Goal: Task Accomplishment & Management: Manage account settings

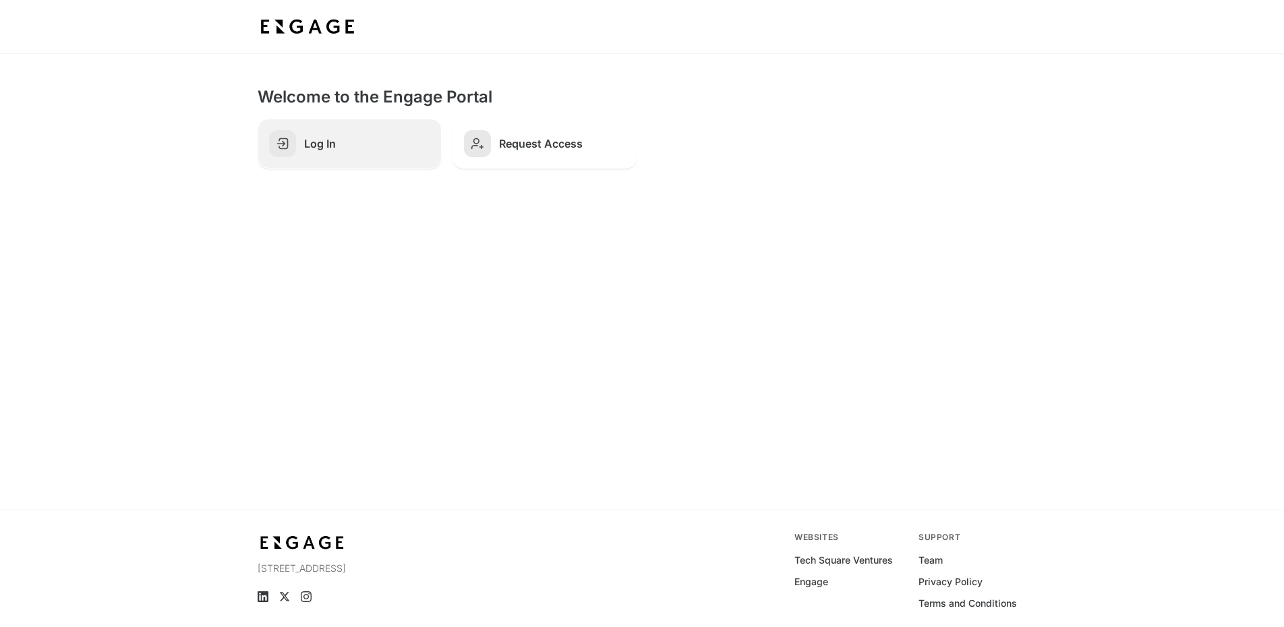
click at [386, 136] on link "Log In" at bounding box center [350, 144] width 184 height 50
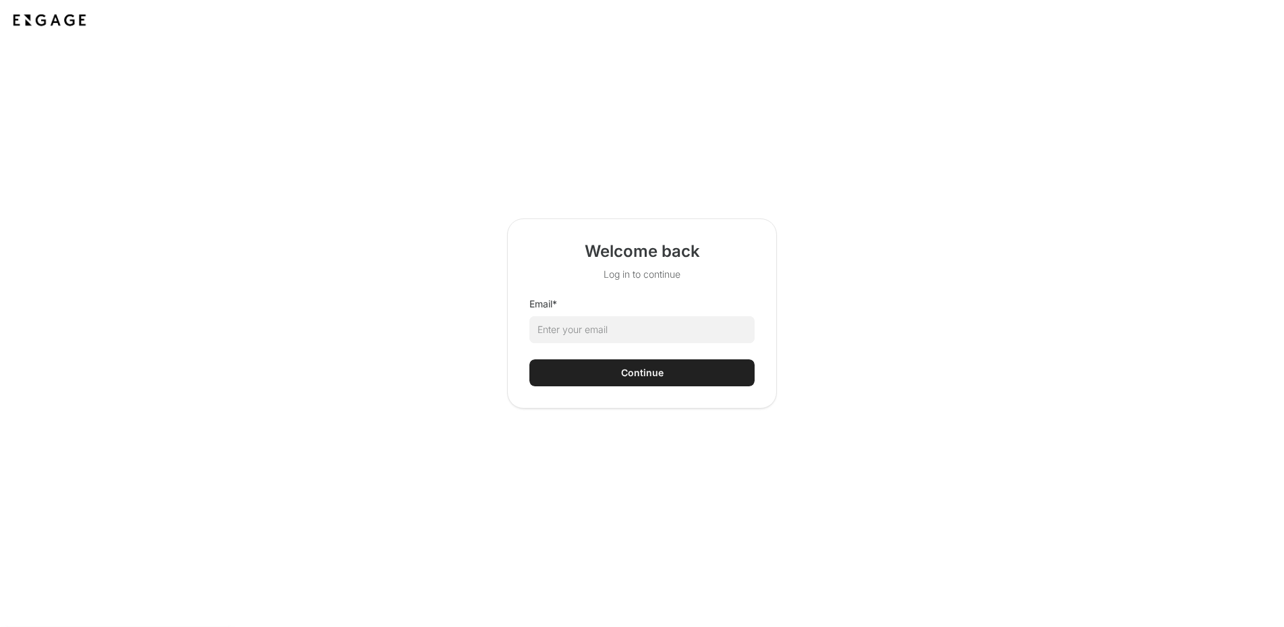
click at [626, 329] on html "Welcome back Log in to continue Email * Continue + Next Auto dialer paused! Go …" at bounding box center [642, 414] width 1284 height 828
click at [626, 333] on input "Email *" at bounding box center [641, 329] width 225 height 27
type input "anichols@mavvrik.ai"
click at [662, 378] on div "Continue" at bounding box center [642, 372] width 42 height 13
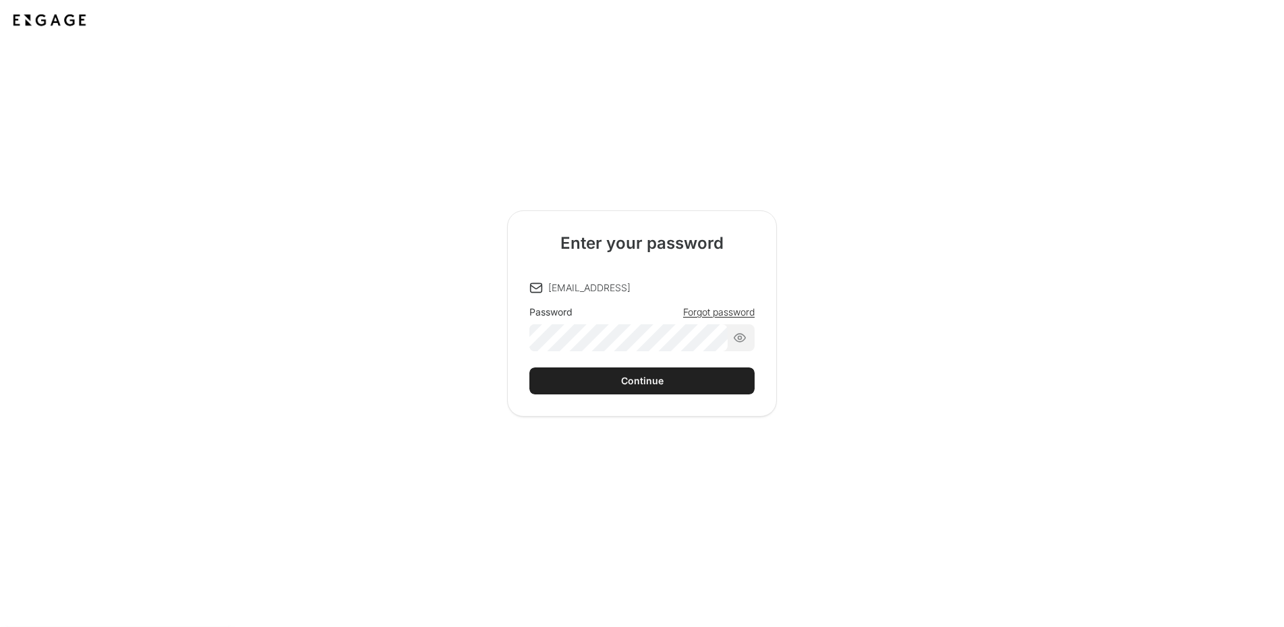
click at [651, 352] on div "anichols@mavvrik.ai Password Forgot password Continue" at bounding box center [641, 337] width 225 height 113
click at [529, 368] on button "Continue" at bounding box center [641, 381] width 225 height 27
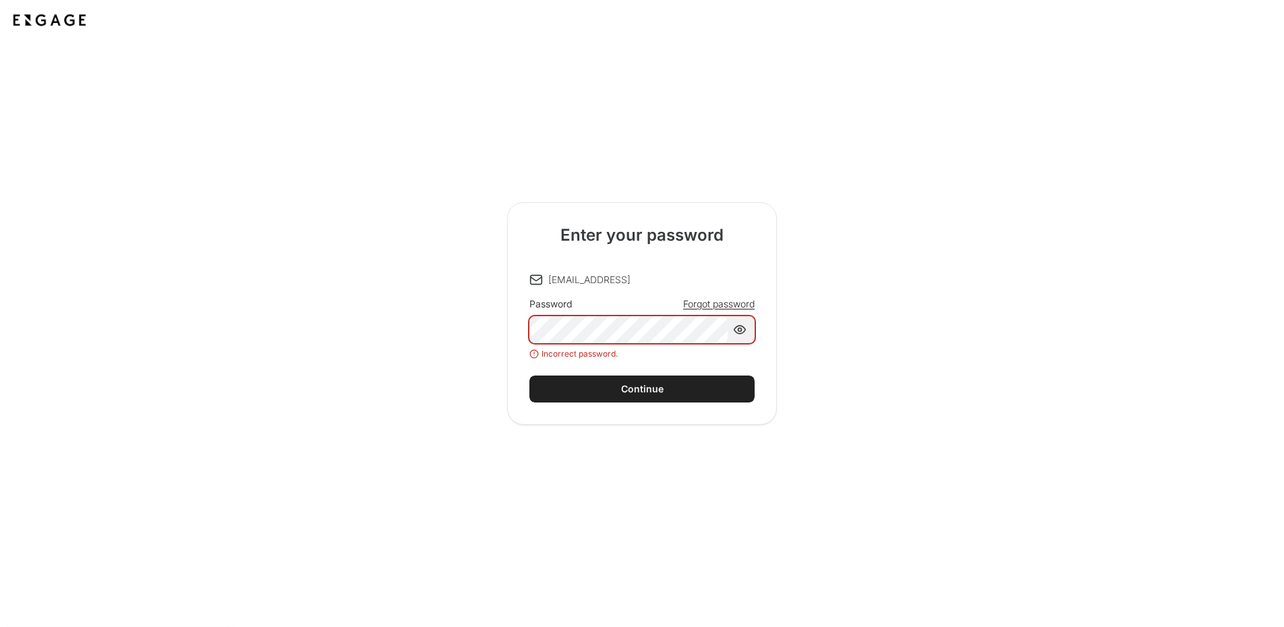
click at [715, 312] on div "Password Forgot password Incorrect password." at bounding box center [641, 328] width 225 height 62
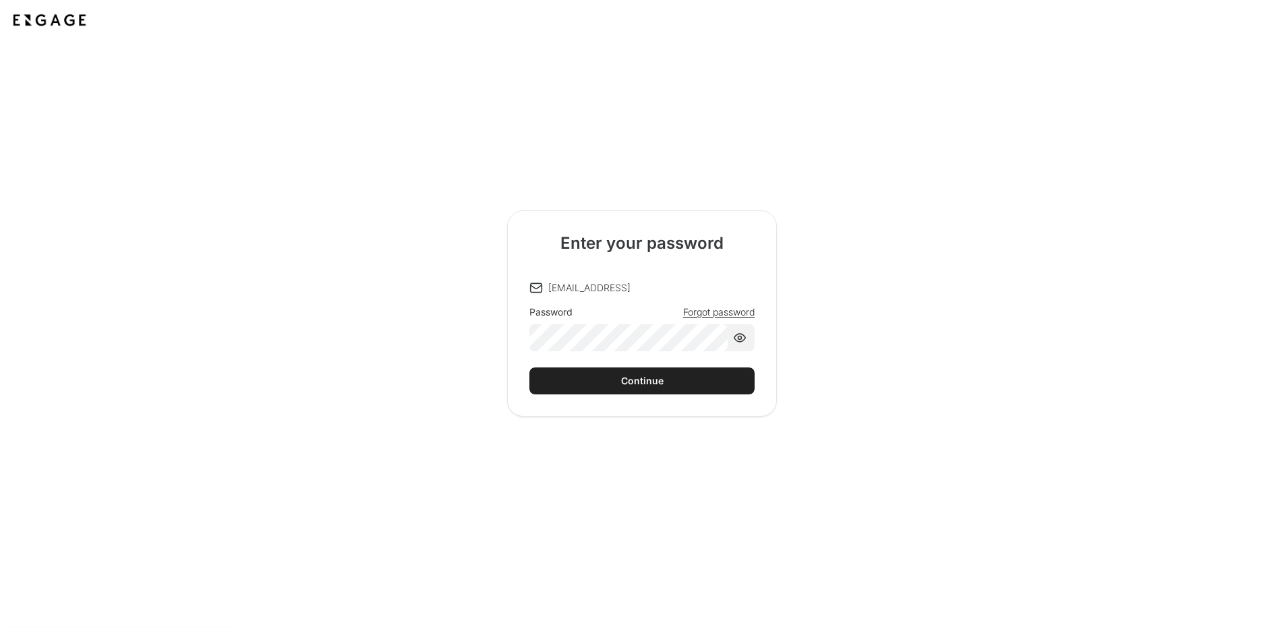
click at [715, 310] on span "Forgot password" at bounding box center [718, 311] width 71 height 13
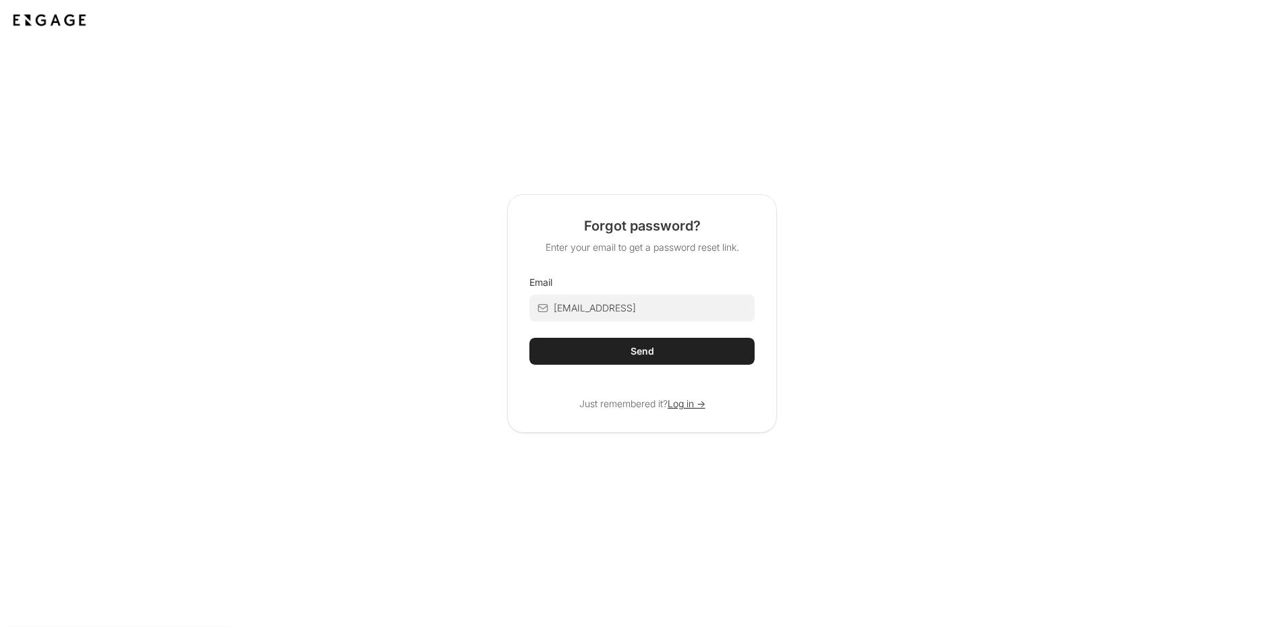
click at [643, 350] on html "Forgot password? Enter your email to get a password reset link. Email anichols@…" at bounding box center [642, 414] width 1284 height 828
click at [649, 353] on div "Send" at bounding box center [643, 351] width 24 height 13
click at [666, 344] on button "Send" at bounding box center [641, 351] width 225 height 27
